Goal: Information Seeking & Learning: Learn about a topic

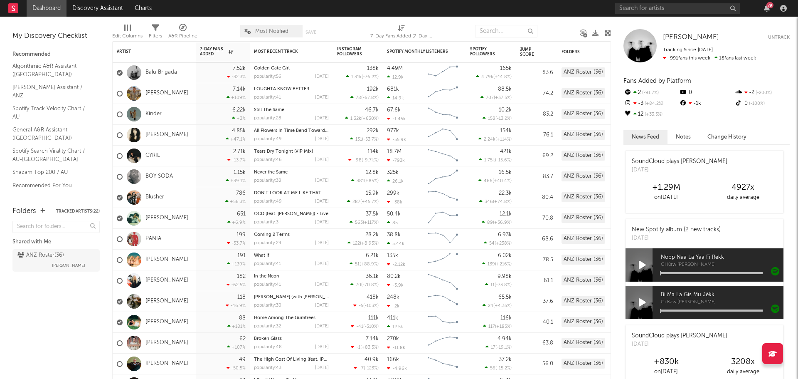
drag, startPoint x: 0, startPoint y: 0, endPoint x: 156, endPoint y: 95, distance: 182.9
click at [156, 95] on link "[PERSON_NAME]" at bounding box center [166, 93] width 43 height 7
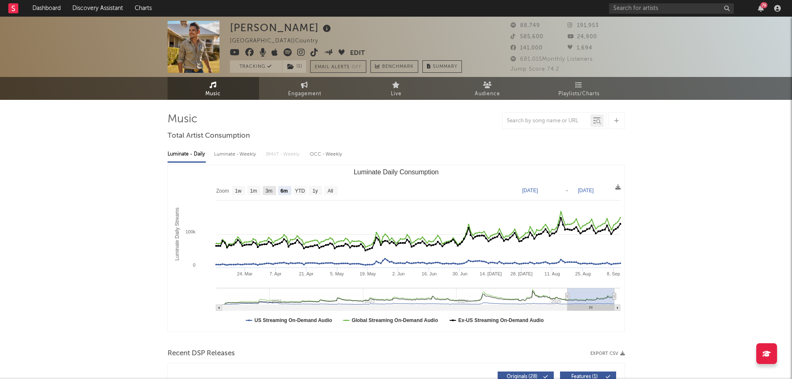
click at [267, 189] on text "3m" at bounding box center [268, 191] width 7 height 6
select select "3m"
type input "[DATE]"
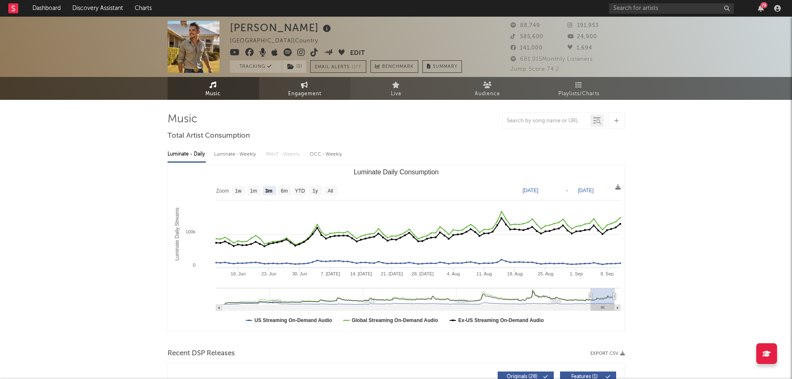
click at [298, 96] on span "Engagement" at bounding box center [304, 94] width 33 height 10
select select "1w"
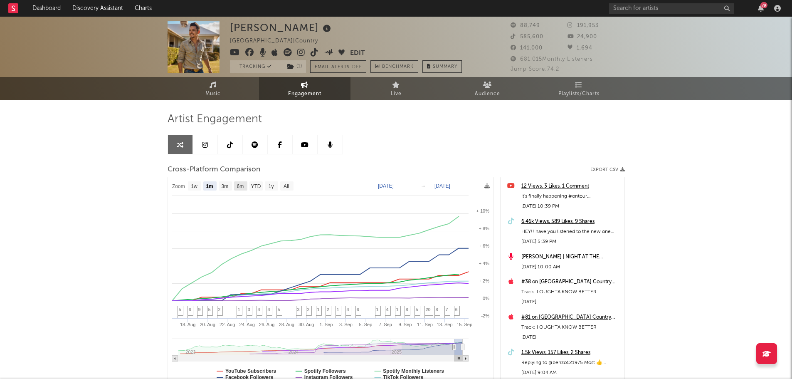
click at [243, 185] on text "6m" at bounding box center [239, 186] width 7 height 6
select select "6m"
type input "[DATE]"
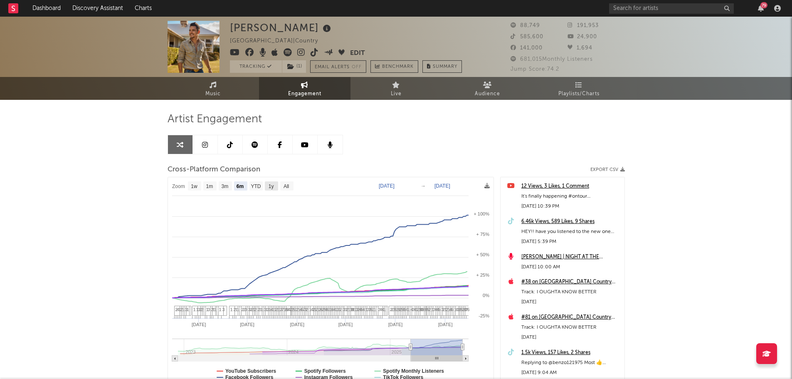
click at [271, 186] on text "1y" at bounding box center [270, 186] width 5 height 6
select select "1y"
type input "[DATE]"
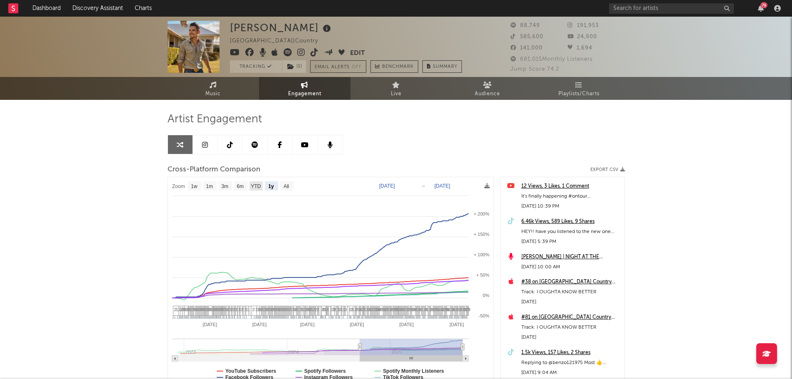
click at [260, 187] on text "YTD" at bounding box center [256, 186] width 10 height 6
select select "YTD"
type input "[DATE]"
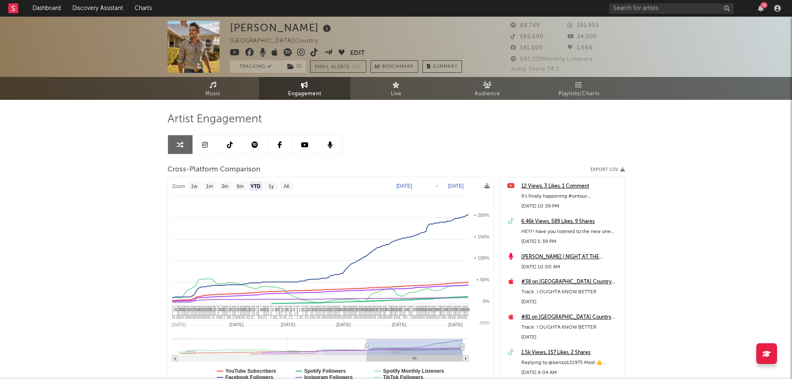
select select "1w"
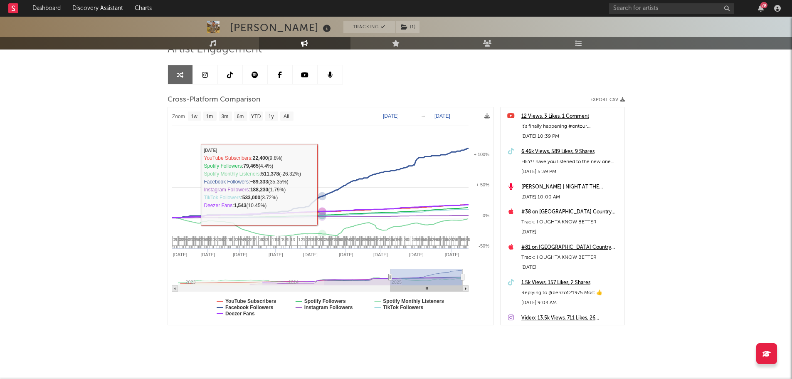
scroll to position [74, 0]
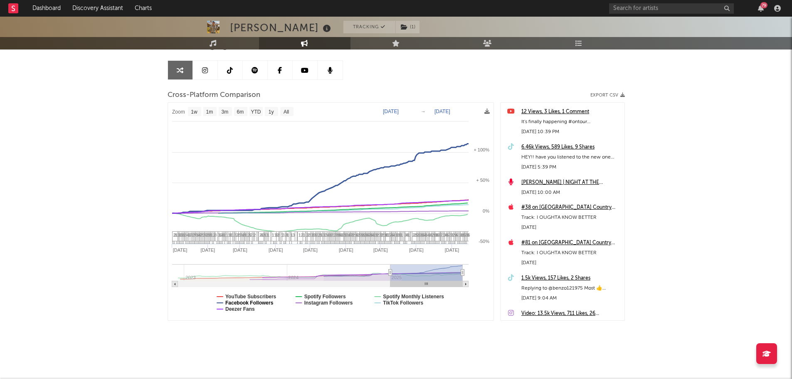
click at [250, 301] on text "Facebook Followers" at bounding box center [249, 303] width 48 height 6
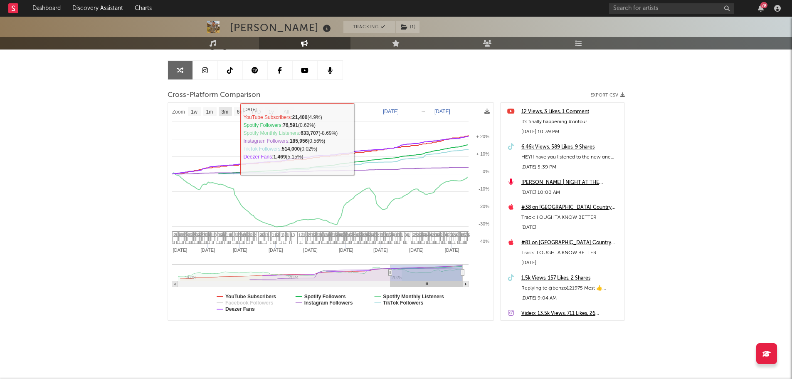
click at [225, 111] on text "3m" at bounding box center [224, 112] width 7 height 6
select select "3m"
type input "[DATE]"
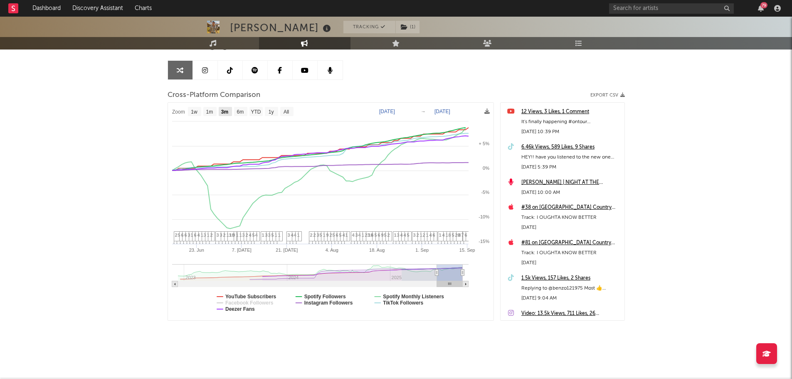
click at [225, 111] on text "3m" at bounding box center [224, 112] width 7 height 6
select select "3m"
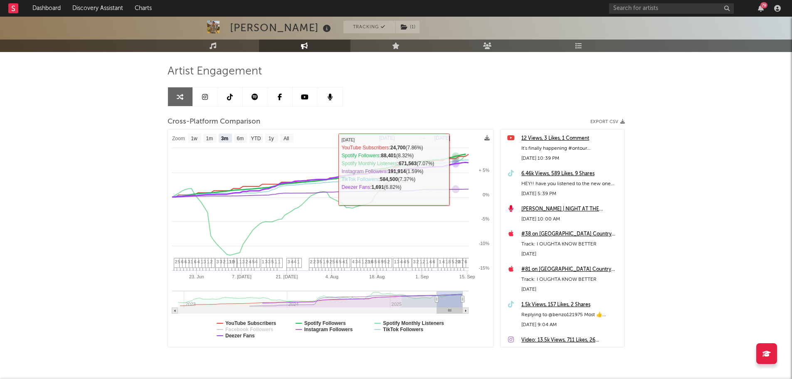
scroll to position [33, 0]
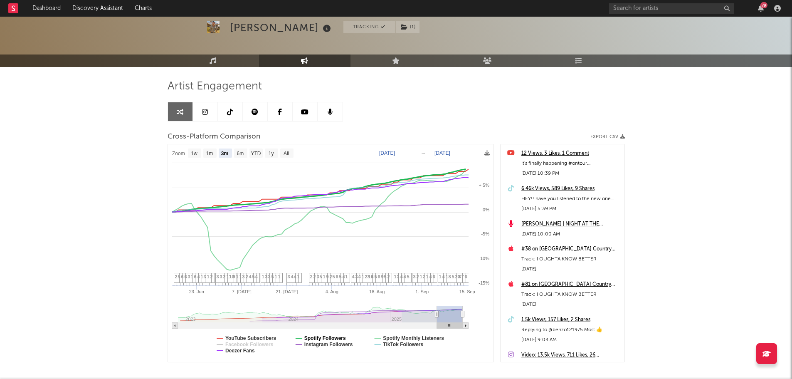
click at [327, 337] on text "Spotify Followers" at bounding box center [325, 338] width 42 height 6
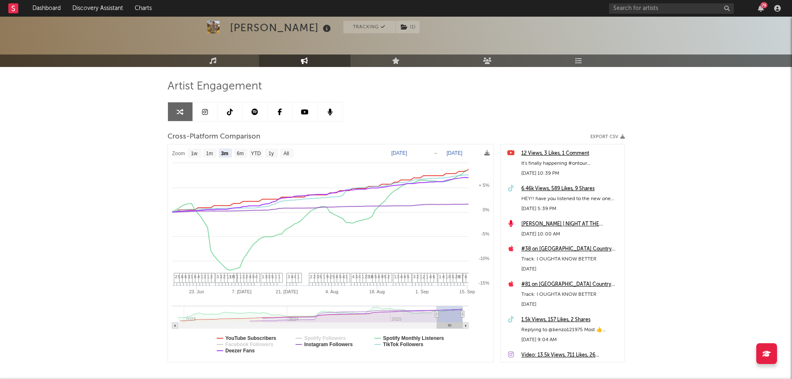
select select "3m"
